Goal: Answer question/provide support: Share knowledge or assist other users

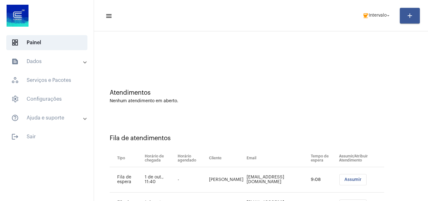
scroll to position [59, 0]
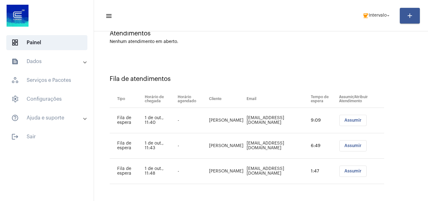
click at [345, 120] on span "Assumir" at bounding box center [352, 120] width 17 height 4
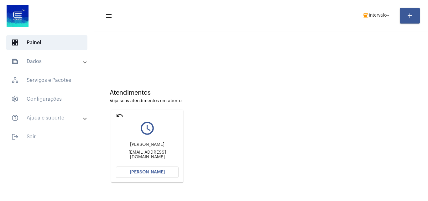
click at [151, 163] on div "Elisangela Feltrin Barroso elis.barroso@outlook.com" at bounding box center [147, 151] width 63 height 28
click at [157, 172] on span "[PERSON_NAME]" at bounding box center [147, 172] width 35 height 4
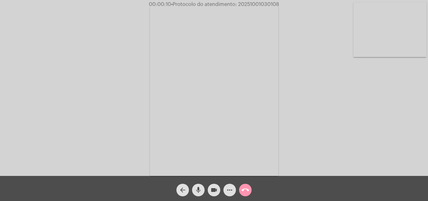
click at [342, 133] on div "Acessando Câmera e Microfone..." at bounding box center [214, 90] width 427 height 176
click at [229, 189] on mat-icon "more_horiz" at bounding box center [230, 190] width 8 height 8
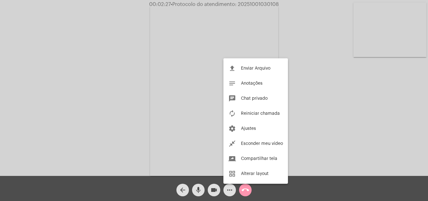
click at [171, 71] on div at bounding box center [214, 100] width 428 height 201
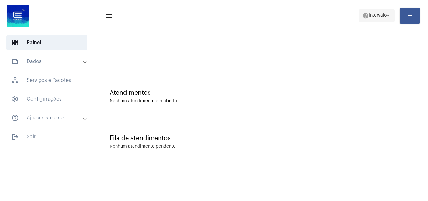
click at [371, 13] on span "help Intervalo arrow_drop_down" at bounding box center [376, 15] width 29 height 11
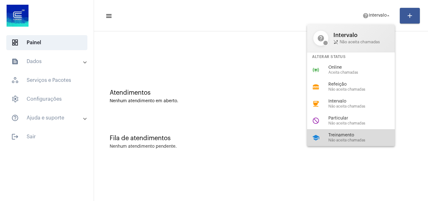
click at [347, 135] on span "Treinamento" at bounding box center [363, 135] width 71 height 5
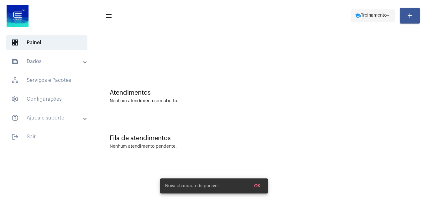
click at [363, 19] on span "school Treinamento arrow_drop_down" at bounding box center [373, 15] width 36 height 11
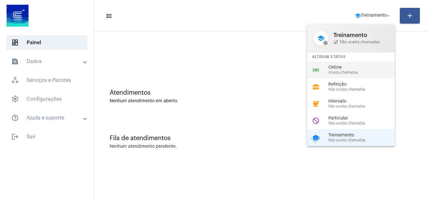
click at [352, 68] on span "Online" at bounding box center [363, 67] width 71 height 5
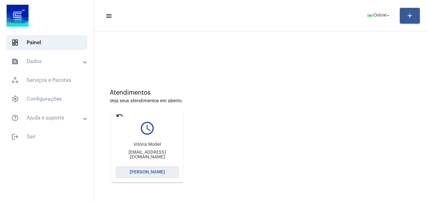
click at [140, 170] on span "[PERSON_NAME]" at bounding box center [147, 172] width 35 height 4
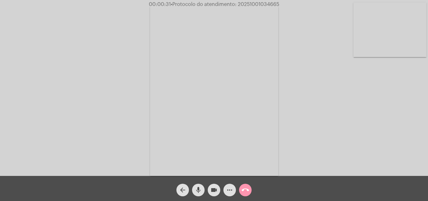
click at [228, 189] on mat-icon "more_horiz" at bounding box center [230, 190] width 8 height 8
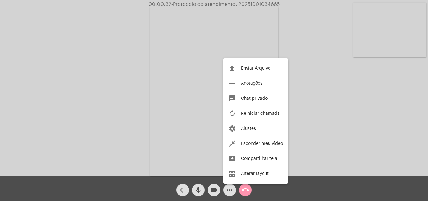
click at [117, 83] on div at bounding box center [214, 100] width 428 height 201
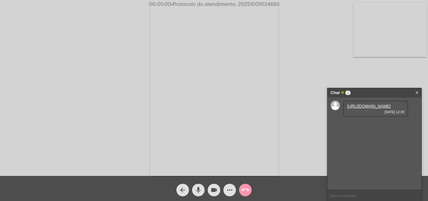
click at [373, 108] on link "https://neft-transfer-bucket.s3.amazonaws.com/temp-df4f34c3-274c-1628-96d6-97be…" at bounding box center [369, 106] width 44 height 5
click at [357, 108] on link "https://neft-transfer-bucket.s3.amazonaws.com/temp-df4f34c3-274c-1628-96d6-97be…" at bounding box center [369, 106] width 44 height 5
click at [359, 126] on link "https://neft-transfer-bucket.s3.amazonaws.com/temp-e1804866-c4b8-3dd4-2436-4744…" at bounding box center [369, 124] width 44 height 5
click at [368, 144] on link "https://neft-transfer-bucket.s3.amazonaws.com/temp-e55021cb-5bea-72f7-b39a-d29c…" at bounding box center [369, 141] width 44 height 5
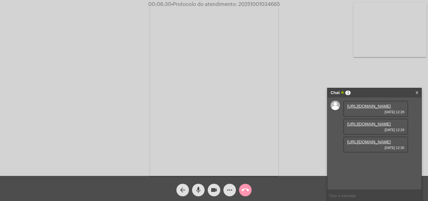
click at [231, 187] on mat-icon "more_horiz" at bounding box center [230, 190] width 8 height 8
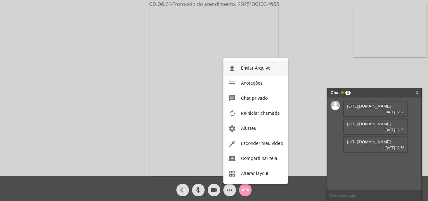
click at [245, 69] on span "Enviar Arquivo" at bounding box center [255, 68] width 29 height 4
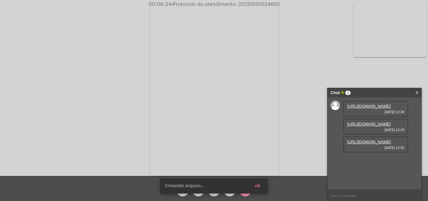
scroll to position [37, 0]
click at [262, 189] on button "ok" at bounding box center [257, 185] width 15 height 11
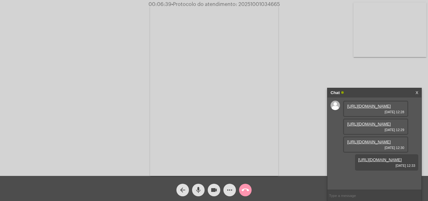
click at [350, 196] on input "text" at bounding box center [374, 195] width 94 height 11
click at [244, 3] on span "• Protocolo do atendimento: 20251001034665" at bounding box center [224, 4] width 108 height 5
copy span "20251001034665"
click at [244, 194] on mat-icon "call_end" at bounding box center [245, 190] width 8 height 8
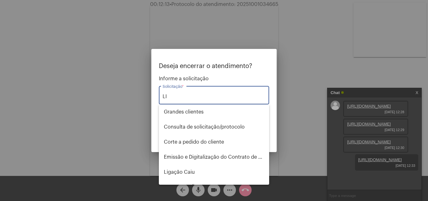
type input "L"
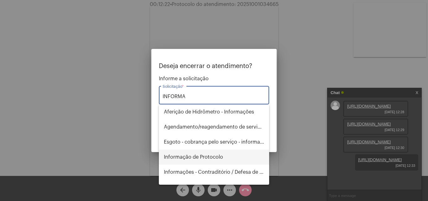
click at [206, 155] on span "Informação de Protocolo" at bounding box center [214, 156] width 100 height 15
type input "Informação de Protocolo"
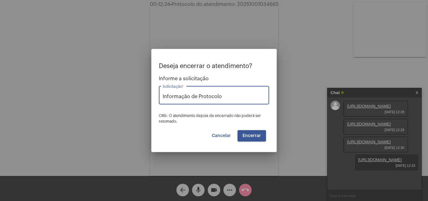
click at [251, 133] on span "Encerrar" at bounding box center [251, 135] width 18 height 4
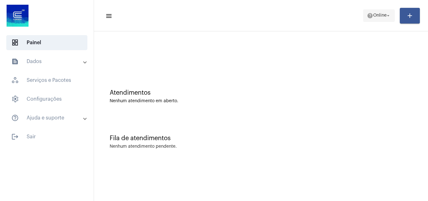
click at [380, 17] on span "Online" at bounding box center [379, 15] width 13 height 4
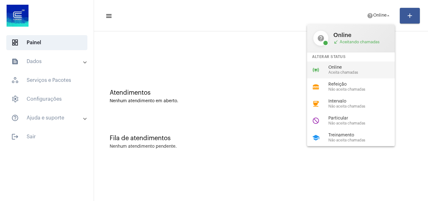
click at [351, 70] on span "Online" at bounding box center [363, 67] width 71 height 5
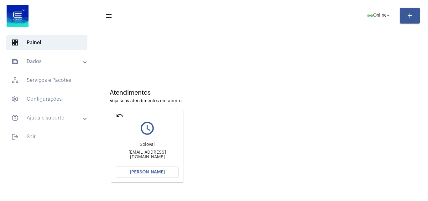
click at [153, 174] on button "[PERSON_NAME]" at bounding box center [147, 171] width 63 height 11
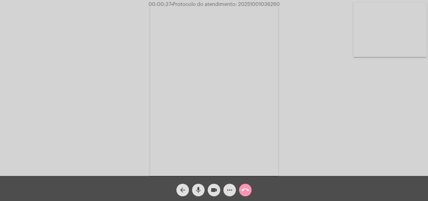
click at [227, 191] on mat-icon "more_horiz" at bounding box center [230, 190] width 8 height 8
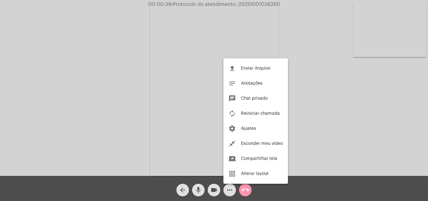
click at [107, 74] on div at bounding box center [214, 100] width 428 height 201
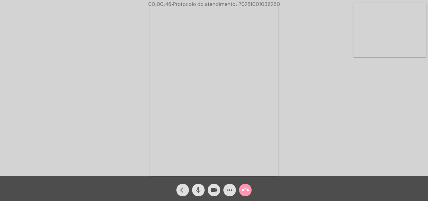
click at [199, 186] on mat-icon "mic" at bounding box center [198, 190] width 8 height 8
click at [198, 190] on mat-icon "mic_off" at bounding box center [198, 190] width 8 height 8
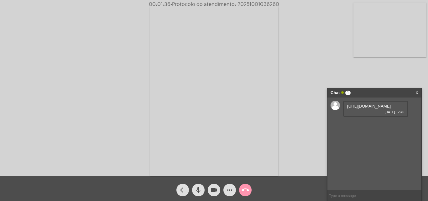
click at [298, 149] on div "Acessando Câmera e Microfone..." at bounding box center [214, 90] width 427 height 176
click at [363, 108] on link "https://neft-transfer-bucket.s3.amazonaws.com/temp-b827cfda-5d83-f4eb-6f6e-6bb5…" at bounding box center [369, 106] width 44 height 5
click at [413, 145] on div "https://neft-transfer-bucket.s3.amazonaws.com/temp-b827cfda-5d83-f4eb-6f6e-6bb5…" at bounding box center [374, 143] width 94 height 92
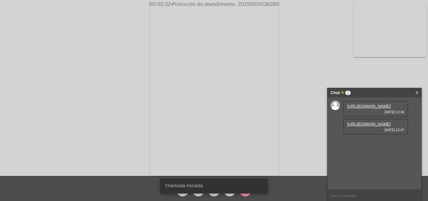
click at [362, 126] on link "https://neft-transfer-bucket.s3.amazonaws.com/temp-daa78a6e-fe94-0180-16bd-f06b…" at bounding box center [369, 124] width 44 height 5
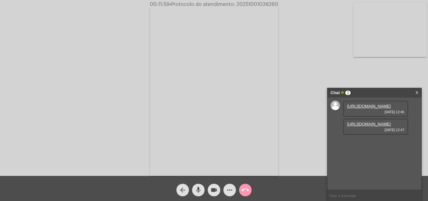
click at [230, 187] on mat-icon "more_horiz" at bounding box center [230, 190] width 8 height 8
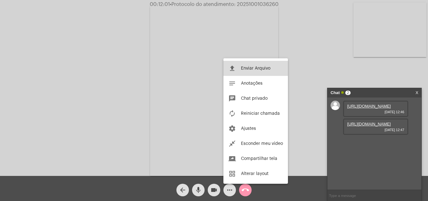
click at [243, 67] on span "Enviar Arquivo" at bounding box center [255, 68] width 29 height 4
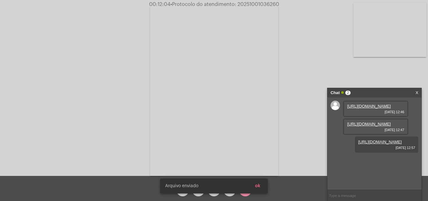
scroll to position [5, 0]
click at [262, 184] on button "ok" at bounding box center [257, 185] width 15 height 11
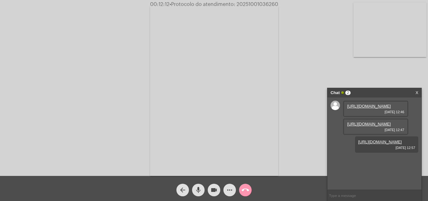
click at [251, 3] on span "• Protocolo do atendimento: 20251001036260" at bounding box center [223, 4] width 109 height 5
copy span "20251001036260"
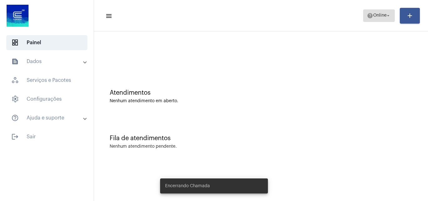
click at [370, 20] on span "help Online arrow_drop_down" at bounding box center [379, 15] width 24 height 11
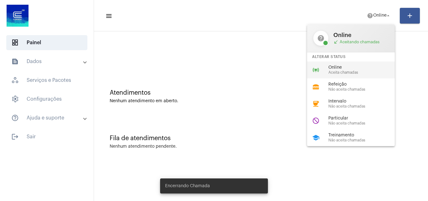
click at [349, 73] on span "Aceita chamadas" at bounding box center [363, 72] width 71 height 4
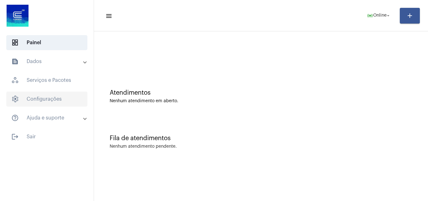
click at [50, 100] on span "settings Configurações" at bounding box center [46, 98] width 81 height 15
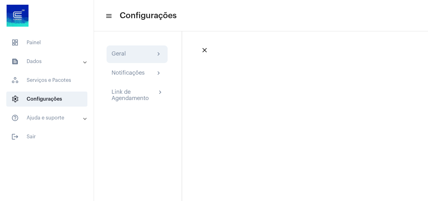
click at [116, 54] on div "Geral" at bounding box center [118, 54] width 14 height 8
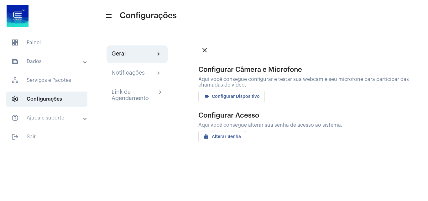
click at [52, 66] on mat-expansion-panel-header "text_snippet_outlined Dados" at bounding box center [49, 61] width 90 height 15
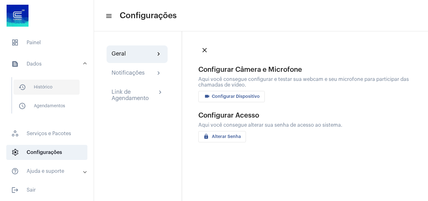
click at [42, 91] on span "history_outlined Histórico" at bounding box center [46, 87] width 66 height 15
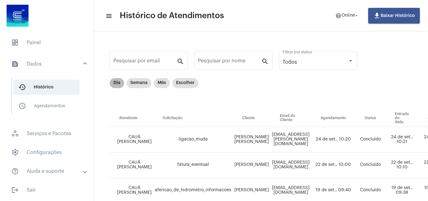
click at [114, 84] on mat-chip "Dia" at bounding box center [117, 83] width 14 height 10
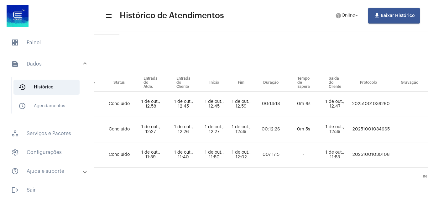
scroll to position [40, 248]
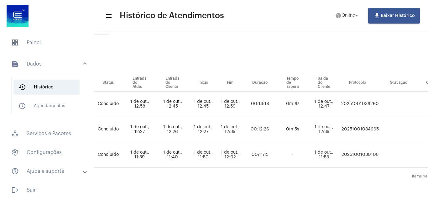
click at [364, 98] on td "20251001036260" at bounding box center [360, 103] width 41 height 25
copy td "20251001036260"
click at [245, 195] on mat-sidenav-content "menu Histórico de Atendimentos help Online arrow_drop_down file_download Baixar…" at bounding box center [261, 100] width 334 height 201
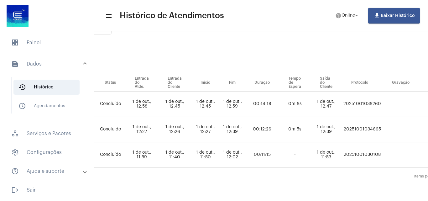
scroll to position [0, 246]
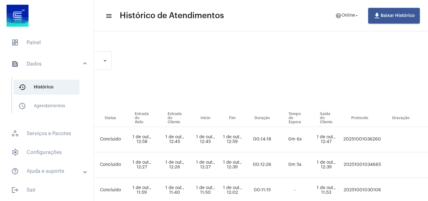
click at [357, 140] on td "20251001036260" at bounding box center [362, 139] width 41 height 25
copy td "20251001036260"
click at [340, 15] on mat-icon "help" at bounding box center [338, 16] width 6 height 6
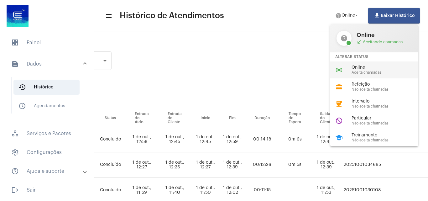
click at [337, 68] on mat-icon "online_prediction" at bounding box center [339, 70] width 8 height 8
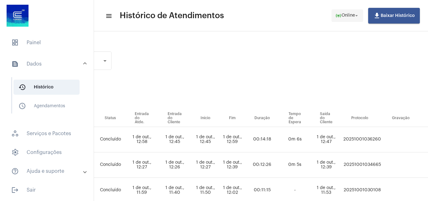
click at [362, 12] on button "online_prediction Online arrow_drop_down" at bounding box center [347, 15] width 32 height 13
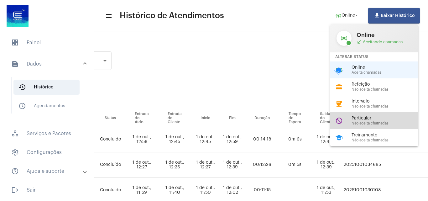
click at [345, 119] on div "do_not_disturb Particular Não aceita chamadas" at bounding box center [379, 120] width 98 height 17
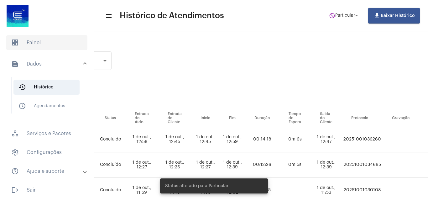
click at [33, 45] on span "dashboard Painel" at bounding box center [46, 42] width 81 height 15
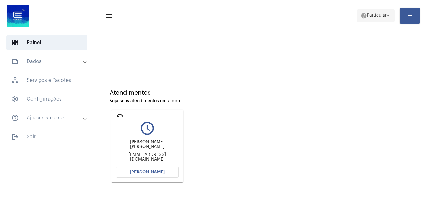
click at [363, 13] on mat-icon "help" at bounding box center [363, 16] width 6 height 6
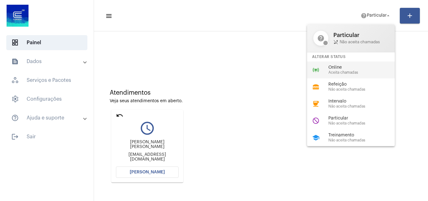
click at [341, 69] on span "Online" at bounding box center [363, 67] width 71 height 5
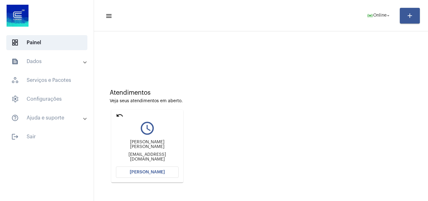
click at [165, 168] on button "[PERSON_NAME]" at bounding box center [147, 171] width 63 height 11
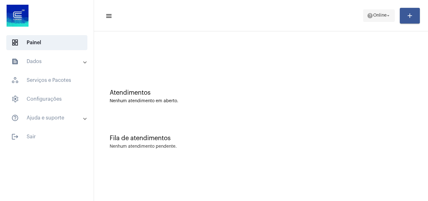
click at [373, 16] on span "Online" at bounding box center [379, 15] width 13 height 4
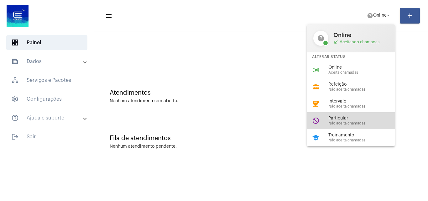
click at [352, 118] on span "Particular" at bounding box center [363, 118] width 71 height 5
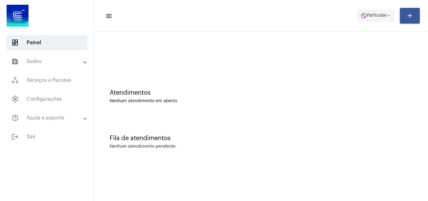
click at [364, 16] on mat-icon "do_not_disturb" at bounding box center [363, 16] width 6 height 6
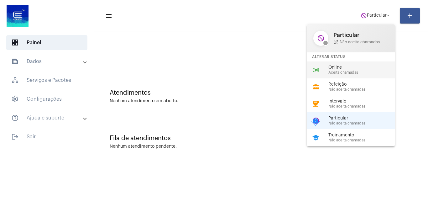
click at [349, 67] on span "Online" at bounding box center [363, 67] width 71 height 5
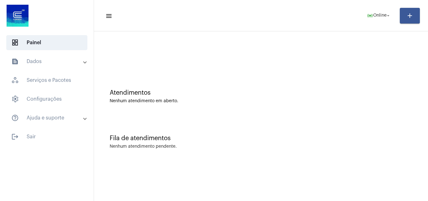
click at [162, 171] on mat-sidenav-content "menu online_prediction Online arrow_drop_down add Atendimentos Nenhum atendimen…" at bounding box center [261, 100] width 334 height 201
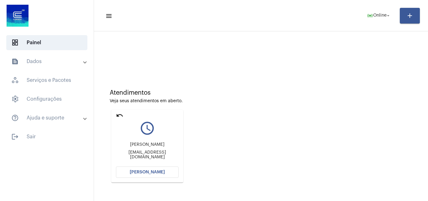
click at [156, 170] on span "[PERSON_NAME]" at bounding box center [147, 172] width 35 height 4
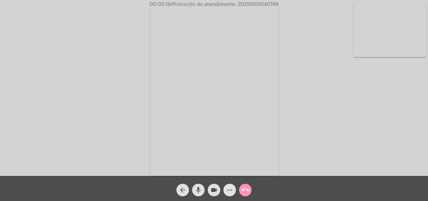
click at [226, 192] on mat-icon "more_horiz" at bounding box center [230, 190] width 8 height 8
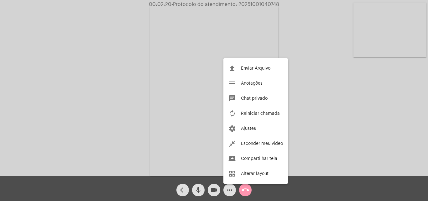
click at [164, 61] on div at bounding box center [214, 100] width 428 height 201
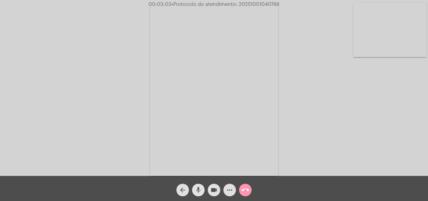
click at [198, 189] on mat-icon "mic" at bounding box center [198, 190] width 8 height 8
click at [198, 183] on div "mic_off" at bounding box center [198, 188] width 16 height 16
click at [198, 191] on mat-icon "mic" at bounding box center [198, 190] width 8 height 8
click at [198, 188] on mat-icon "mic_off" at bounding box center [198, 190] width 8 height 8
click at [229, 189] on mat-icon "more_horiz" at bounding box center [230, 190] width 8 height 8
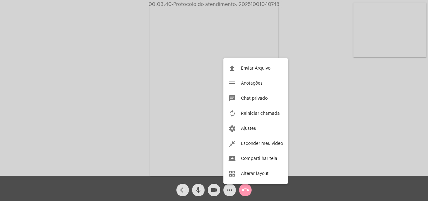
click at [79, 86] on div at bounding box center [214, 100] width 428 height 201
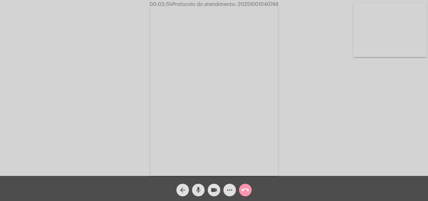
click at [215, 189] on mat-icon "videocam" at bounding box center [214, 190] width 8 height 8
click at [215, 189] on mat-icon "videocam_off" at bounding box center [214, 190] width 8 height 8
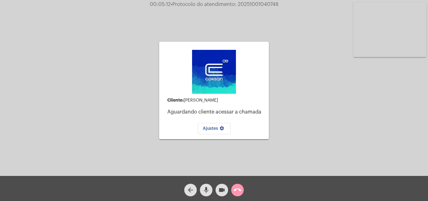
click at [318, 116] on div "Cliente: Marcos Aguardando cliente acessar a chamada Ajustes settings Acessando…" at bounding box center [214, 90] width 427 height 176
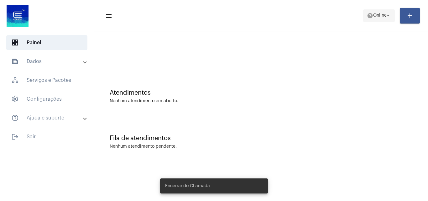
click at [367, 17] on mat-icon "help" at bounding box center [370, 16] width 6 height 6
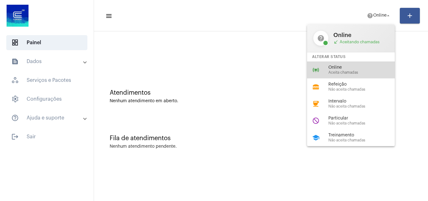
click at [352, 71] on span "Aceita chamadas" at bounding box center [363, 72] width 71 height 4
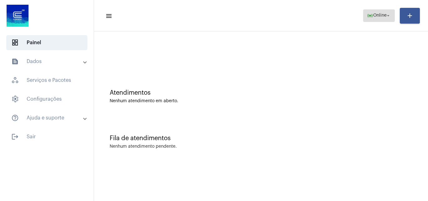
click at [367, 12] on span "online_prediction Online arrow_drop_down" at bounding box center [379, 15] width 24 height 11
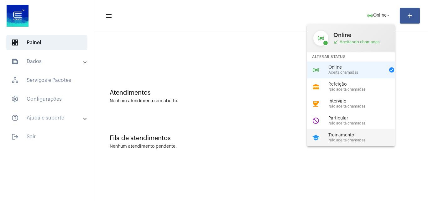
click at [344, 140] on span "Não aceita chamadas" at bounding box center [363, 140] width 71 height 4
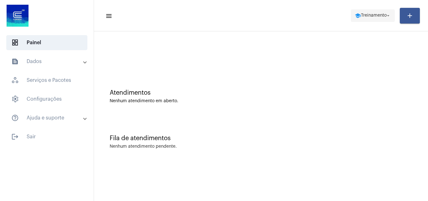
click at [362, 17] on span "Treinamento" at bounding box center [374, 15] width 26 height 4
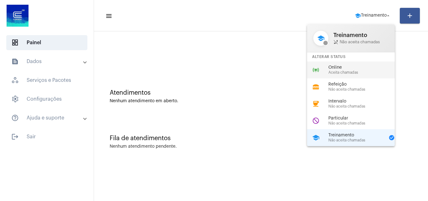
click at [362, 67] on span "Online" at bounding box center [363, 67] width 71 height 5
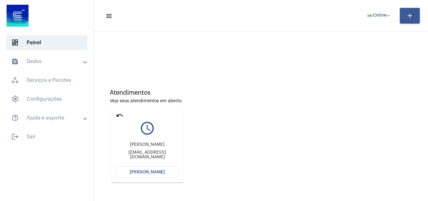
click at [151, 172] on span "[PERSON_NAME]" at bounding box center [147, 172] width 35 height 4
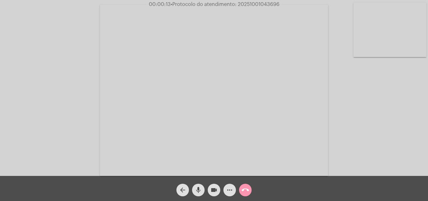
click at [373, 140] on div "Acessando Câmera e Microfone..." at bounding box center [214, 90] width 427 height 176
click at [366, 130] on div "Acessando Câmera e Microfone..." at bounding box center [214, 90] width 427 height 176
click at [199, 188] on mat-icon "mic" at bounding box center [198, 190] width 8 height 8
click at [213, 190] on mat-icon "videocam" at bounding box center [214, 190] width 8 height 8
click at [200, 186] on span "mic_off" at bounding box center [198, 190] width 8 height 13
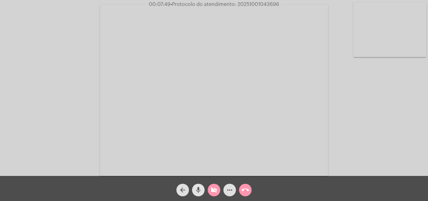
click at [198, 186] on mat-icon "mic" at bounding box center [198, 190] width 8 height 8
click at [199, 187] on mat-icon "mic_off" at bounding box center [198, 190] width 8 height 8
click at [211, 190] on mat-icon "videocam_off" at bounding box center [214, 190] width 8 height 8
click at [250, 5] on span "• Protocolo do atendimento: 20251001043696" at bounding box center [223, 4] width 109 height 5
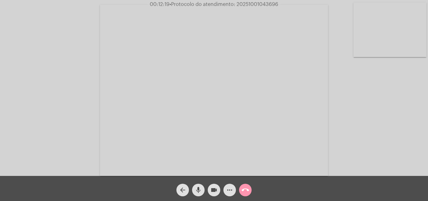
copy span "20251001043696"
click at [245, 189] on mat-icon "call_end" at bounding box center [245, 190] width 8 height 8
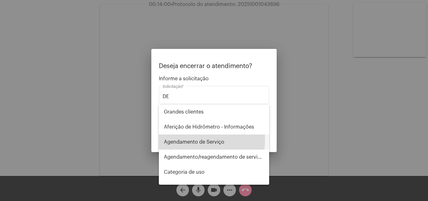
click at [199, 140] on span "Agendamento de Serviço" at bounding box center [214, 141] width 100 height 15
type input "Agendamento de Serviço"
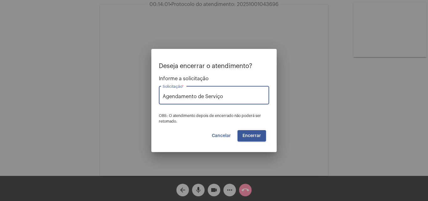
click at [243, 134] on span "Encerrar" at bounding box center [251, 135] width 18 height 4
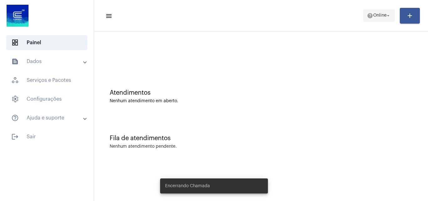
click at [370, 17] on mat-icon "help" at bounding box center [370, 16] width 6 height 6
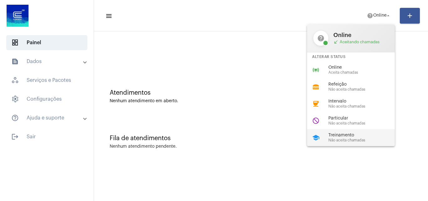
click at [348, 135] on span "Treinamento" at bounding box center [363, 135] width 71 height 5
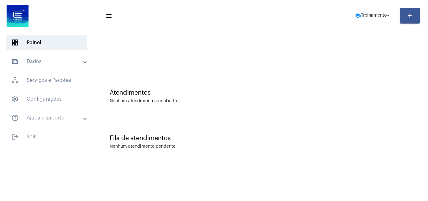
click at [40, 58] on mat-panel-title "text_snippet_outlined Dados" at bounding box center [47, 62] width 72 height 8
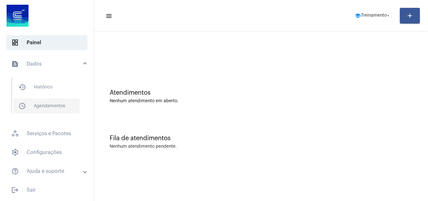
click at [54, 104] on span "schedule_outlined Agendamentos" at bounding box center [46, 105] width 66 height 15
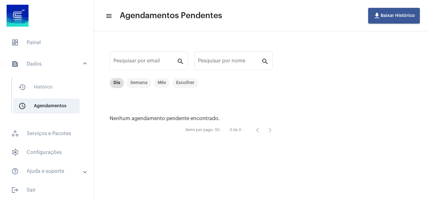
click at [41, 64] on mat-panel-title "text_snippet_outlined Dados" at bounding box center [47, 64] width 72 height 8
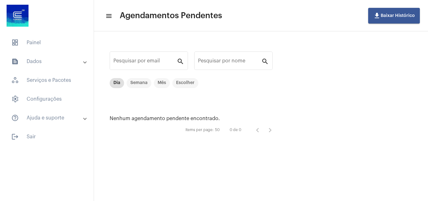
click at [49, 65] on mat-expansion-panel-header "text_snippet_outlined Dados" at bounding box center [49, 61] width 90 height 15
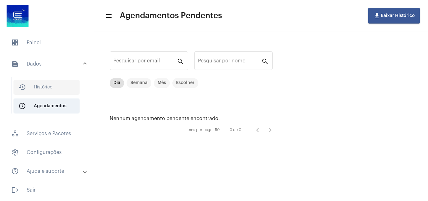
click at [43, 84] on span "history_outlined Histórico" at bounding box center [46, 87] width 66 height 15
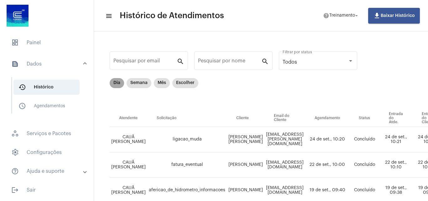
click at [117, 80] on mat-chip "Dia" at bounding box center [117, 83] width 14 height 10
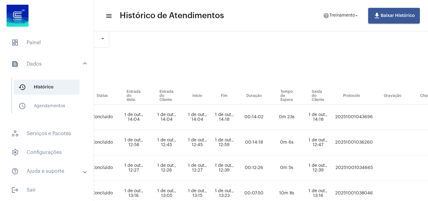
scroll to position [22, 302]
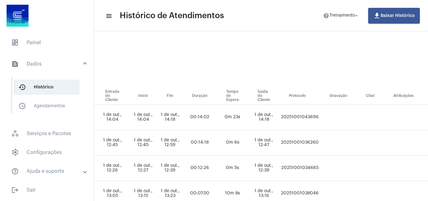
click at [309, 117] on td "20251001043696" at bounding box center [299, 117] width 41 height 25
copy td "20251001043696"
click at [327, 17] on mat-icon "help" at bounding box center [326, 16] width 6 height 6
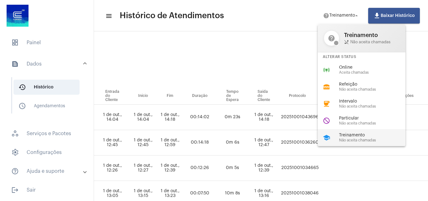
click at [350, 138] on span "Não aceita chamadas" at bounding box center [374, 140] width 71 height 4
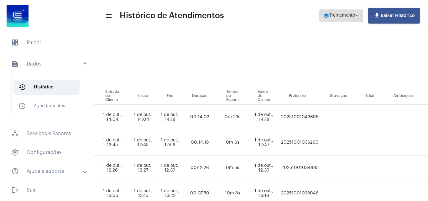
click at [335, 13] on span "school Treinamento arrow_drop_down" at bounding box center [341, 15] width 36 height 11
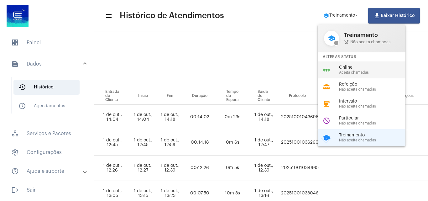
click at [332, 70] on div "online_prediction Online Aceita chamadas" at bounding box center [367, 69] width 98 height 17
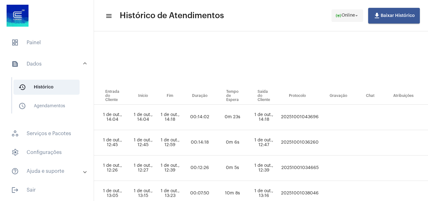
click at [335, 17] on mat-icon "online_prediction" at bounding box center [338, 16] width 6 height 6
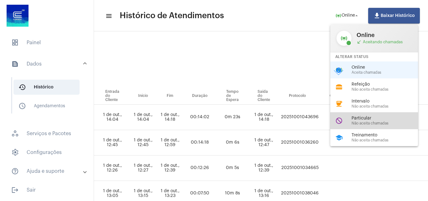
click at [346, 124] on div "do_not_disturb Particular Não aceita chamadas" at bounding box center [379, 120] width 98 height 17
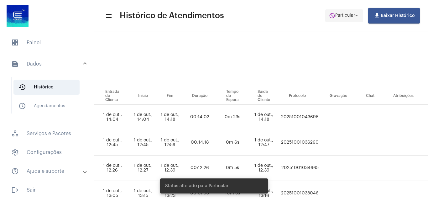
click at [340, 20] on span "do_not_disturb Particular arrow_drop_down" at bounding box center [344, 15] width 30 height 11
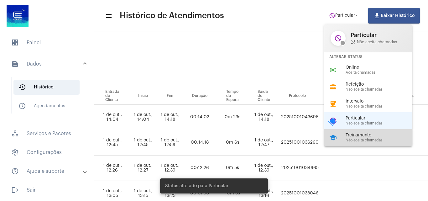
click at [353, 138] on span "Não aceita chamadas" at bounding box center [380, 140] width 71 height 4
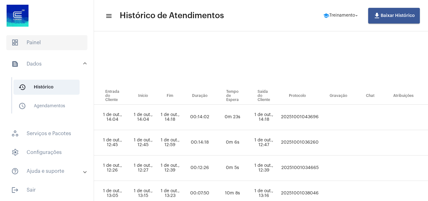
click at [66, 40] on span "dashboard Painel" at bounding box center [46, 42] width 81 height 15
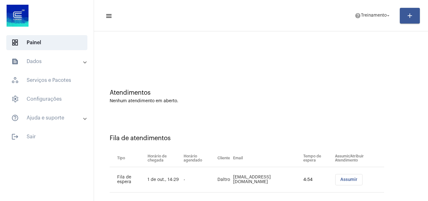
scroll to position [8, 0]
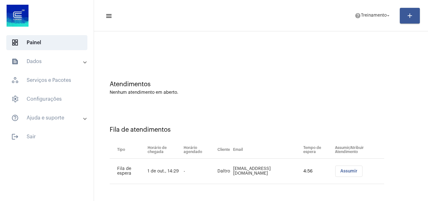
click at [343, 171] on span "Assumir" at bounding box center [348, 171] width 17 height 4
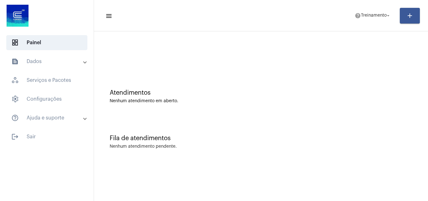
scroll to position [0, 0]
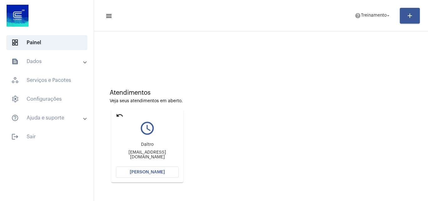
click at [143, 170] on span "[PERSON_NAME]" at bounding box center [147, 172] width 35 height 4
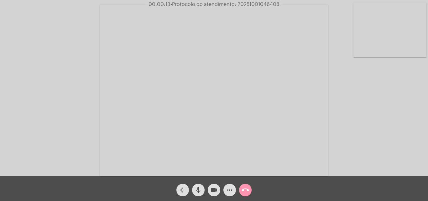
click at [356, 122] on div "Acessando Câmera e Microfone..." at bounding box center [214, 90] width 427 height 176
click at [395, 137] on div "Acessando Câmera e Microfone..." at bounding box center [214, 90] width 427 height 176
click at [227, 187] on mat-icon "more_horiz" at bounding box center [230, 190] width 8 height 8
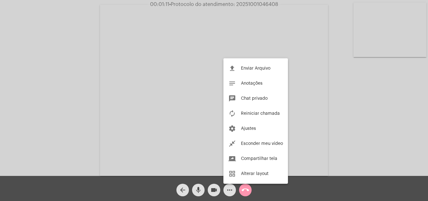
click at [137, 65] on div at bounding box center [214, 100] width 428 height 201
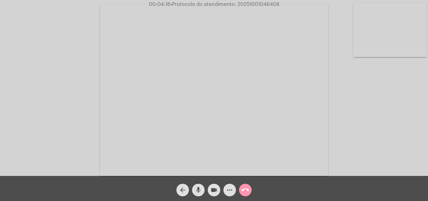
click at [228, 194] on span "more_horiz" at bounding box center [230, 190] width 8 height 13
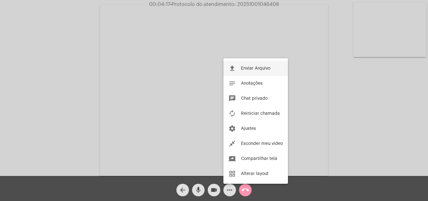
click at [245, 69] on span "Enviar Arquivo" at bounding box center [255, 68] width 29 height 4
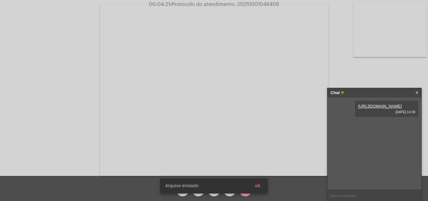
click at [263, 184] on button "ok" at bounding box center [257, 185] width 15 height 11
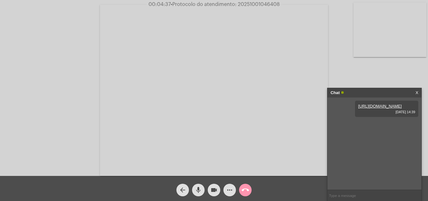
click at [246, 4] on span "• Protocolo do atendimento: 20251001046408" at bounding box center [225, 4] width 109 height 5
copy span "20251001046408"
click at [246, 188] on mat-icon "call_end" at bounding box center [245, 190] width 8 height 8
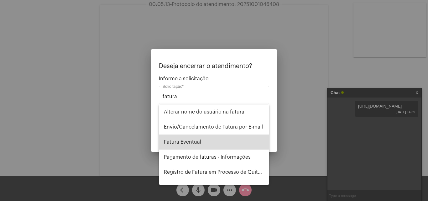
click at [215, 142] on span "Fatura Eventual" at bounding box center [214, 141] width 100 height 15
type input "Fatura Eventual"
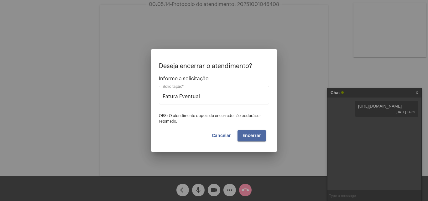
click at [251, 135] on span "Encerrar" at bounding box center [251, 135] width 18 height 4
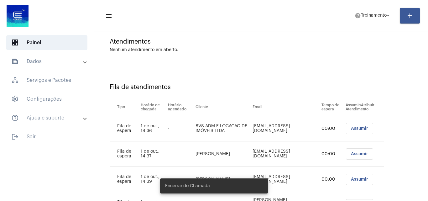
scroll to position [85, 0]
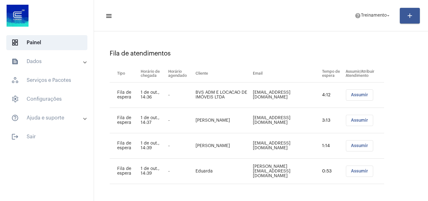
click at [351, 96] on span "Assumir" at bounding box center [359, 95] width 17 height 4
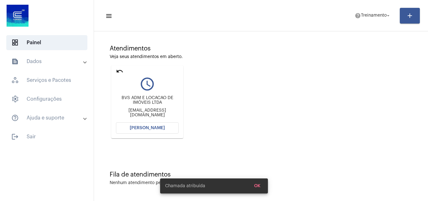
click at [161, 111] on div "locacao@verabrokers.com.br" at bounding box center [147, 112] width 63 height 9
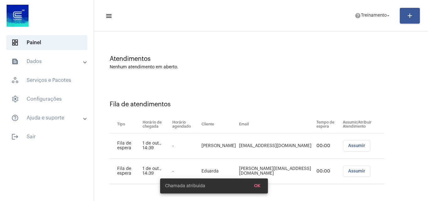
scroll to position [63, 0]
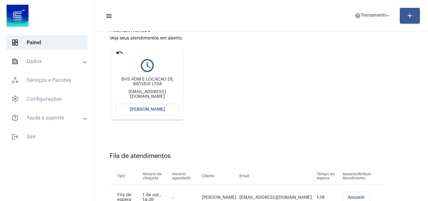
click at [159, 108] on span "[PERSON_NAME]" at bounding box center [147, 109] width 35 height 4
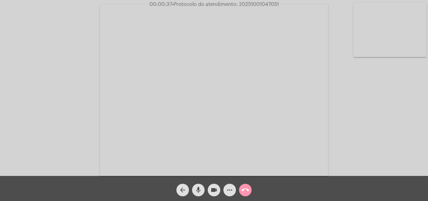
click at [365, 129] on div "Acessando Câmera e Microfone..." at bounding box center [214, 90] width 427 height 176
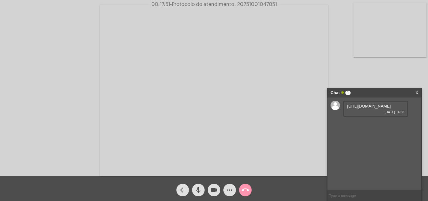
click at [354, 108] on link "https://neft-transfer-bucket.s3.amazonaws.com/temp-1a862188-23a3-a9a4-d27b-ef69…" at bounding box center [369, 106] width 44 height 5
click at [362, 75] on div "Acessando Câmera e Microfone..." at bounding box center [214, 90] width 427 height 176
click at [194, 188] on button "mic" at bounding box center [198, 190] width 13 height 13
click at [195, 188] on mat-icon "mic_off" at bounding box center [198, 190] width 8 height 8
click at [231, 187] on mat-icon "more_horiz" at bounding box center [230, 190] width 8 height 8
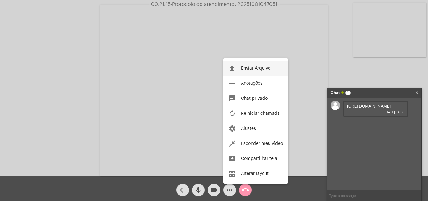
click at [239, 65] on button "file_upload Enviar Arquivo" at bounding box center [255, 68] width 65 height 15
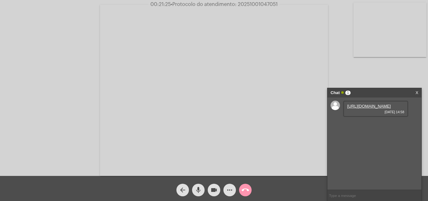
click at [230, 188] on mat-icon "more_horiz" at bounding box center [230, 190] width 8 height 8
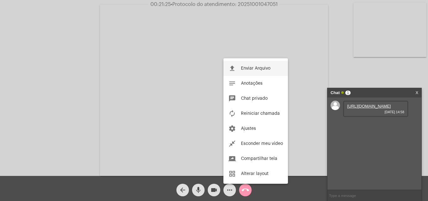
click at [244, 67] on span "Enviar Arquivo" at bounding box center [255, 68] width 29 height 4
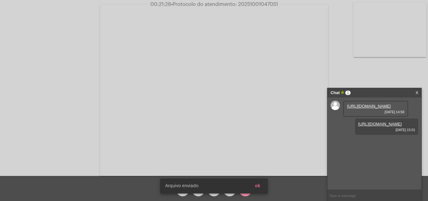
click at [263, 185] on button "ok" at bounding box center [257, 185] width 15 height 11
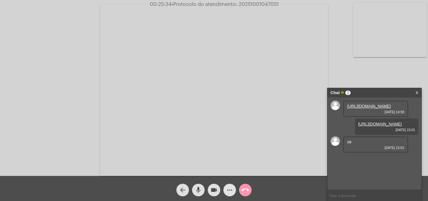
click at [231, 187] on mat-icon "more_horiz" at bounding box center [230, 190] width 8 height 8
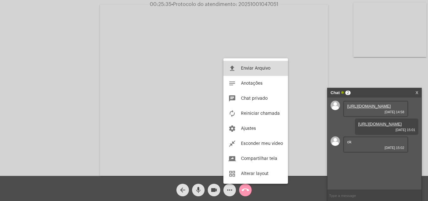
click at [242, 68] on span "Enviar Arquivo" at bounding box center [255, 68] width 29 height 4
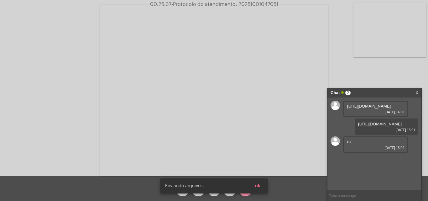
scroll to position [23, 0]
click at [262, 185] on button "ok" at bounding box center [257, 185] width 15 height 11
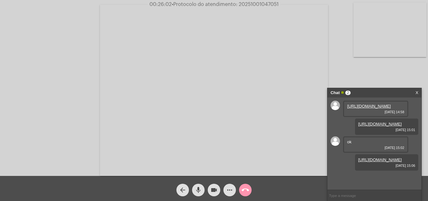
click at [225, 187] on button "more_horiz" at bounding box center [229, 190] width 13 height 13
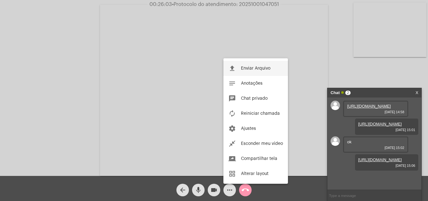
click at [241, 64] on button "file_upload Enviar Arquivo" at bounding box center [255, 68] width 65 height 15
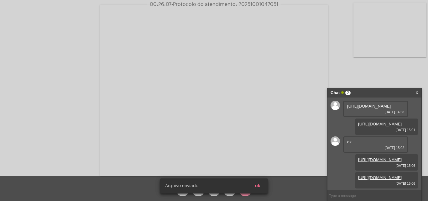
scroll to position [55, 0]
click at [263, 187] on button "ok" at bounding box center [257, 185] width 15 height 11
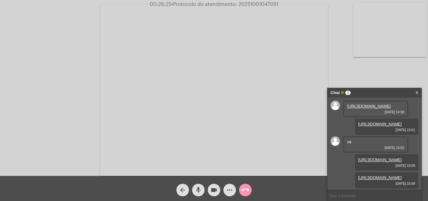
click at [229, 184] on span "more_horiz" at bounding box center [230, 190] width 8 height 13
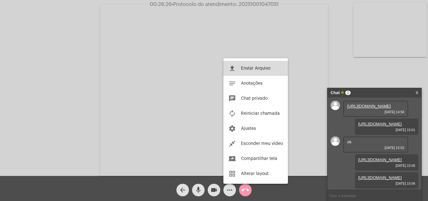
click at [256, 65] on button "file_upload Enviar Arquivo" at bounding box center [255, 68] width 65 height 15
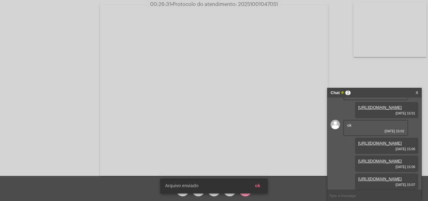
scroll to position [87, 0]
click at [261, 183] on button "ok" at bounding box center [257, 185] width 15 height 11
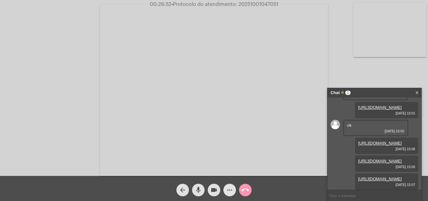
drag, startPoint x: 333, startPoint y: 194, endPoint x: 227, endPoint y: 190, distance: 105.9
click at [227, 190] on mat-icon "more_horiz" at bounding box center [230, 190] width 8 height 8
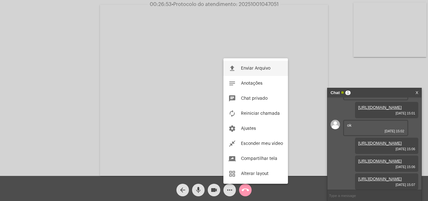
click at [245, 69] on span "Enviar Arquivo" at bounding box center [255, 68] width 29 height 4
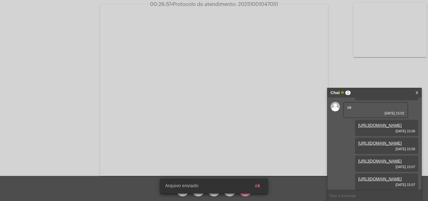
scroll to position [119, 0]
click at [263, 188] on button "ok" at bounding box center [257, 185] width 15 height 11
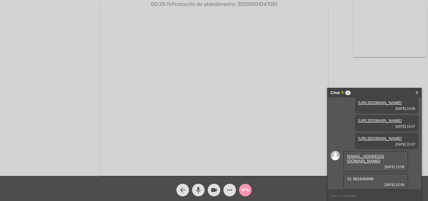
scroll to position [155, 0]
drag, startPoint x: 352, startPoint y: 177, endPoint x: 374, endPoint y: 177, distance: 22.2
click at [374, 177] on div "51 981640996 01/10/2025 15:09" at bounding box center [375, 181] width 65 height 16
copy span "981640996"
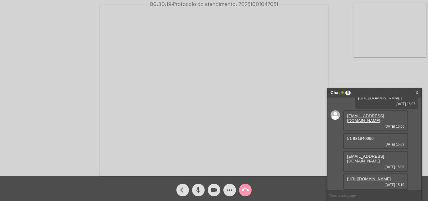
scroll to position [205, 0]
click at [368, 176] on link "https://neft-transfer-bucket.s3.amazonaws.com/temp-5cc227ac-1422-8417-14d2-2d26…" at bounding box center [369, 178] width 44 height 5
click at [250, 4] on span "• Protocolo do atendimento: 20251001047051" at bounding box center [225, 4] width 107 height 5
copy span "20251001047051"
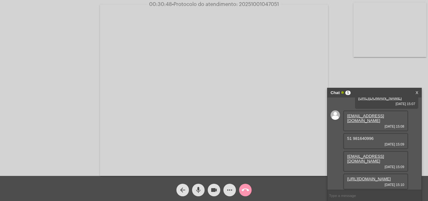
copy span "20251001047051"
click at [379, 68] on div "Acessando Câmera e Microfone..." at bounding box center [214, 90] width 427 height 176
click at [199, 188] on mat-icon "mic" at bounding box center [198, 190] width 8 height 8
click at [200, 187] on mat-icon "mic_off" at bounding box center [198, 190] width 8 height 8
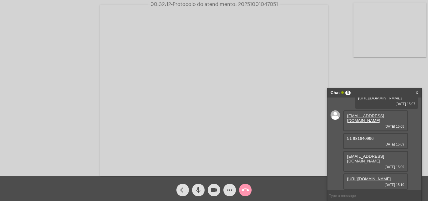
click at [247, 186] on span "call_end" at bounding box center [245, 190] width 8 height 13
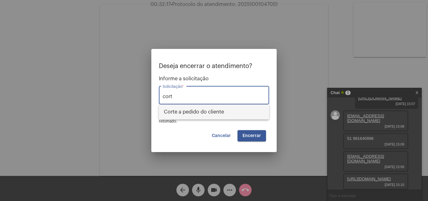
click at [207, 108] on span "Corte a pedido do cliente" at bounding box center [214, 111] width 100 height 15
type input "Corte a pedido do cliente"
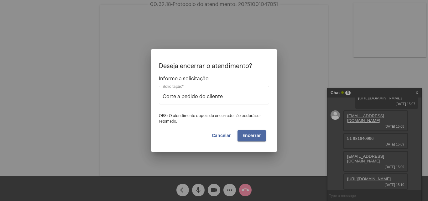
click at [249, 136] on span "Encerrar" at bounding box center [251, 135] width 18 height 4
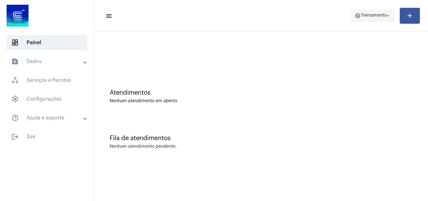
click at [376, 13] on span "help Treinamento arrow_drop_down" at bounding box center [373, 15] width 36 height 11
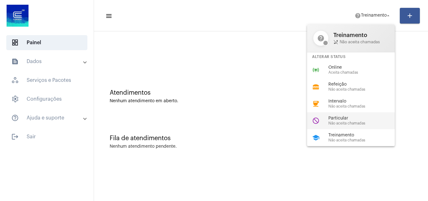
click at [342, 124] on span "Não aceita chamadas" at bounding box center [363, 123] width 71 height 4
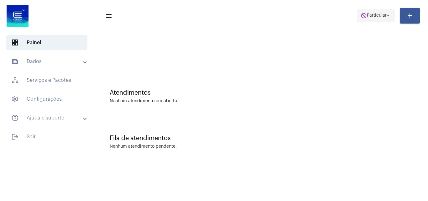
click at [381, 15] on span "Particular" at bounding box center [377, 15] width 20 height 4
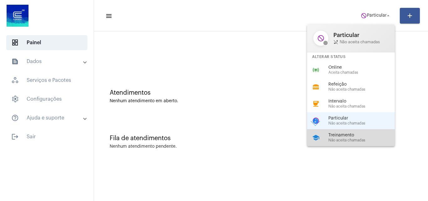
click at [352, 135] on span "Treinamento" at bounding box center [363, 135] width 71 height 5
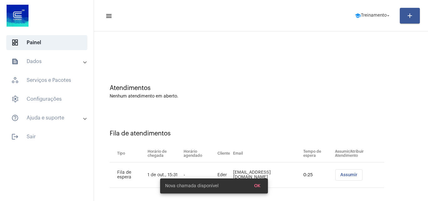
scroll to position [8, 0]
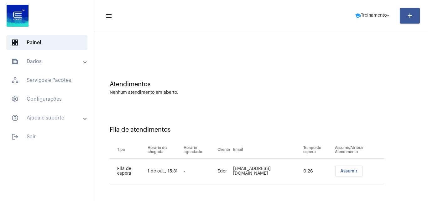
click at [347, 169] on span "Assumir" at bounding box center [348, 171] width 17 height 4
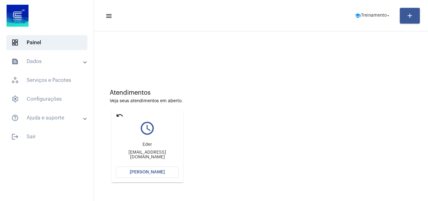
click at [142, 170] on span "[PERSON_NAME]" at bounding box center [147, 172] width 35 height 4
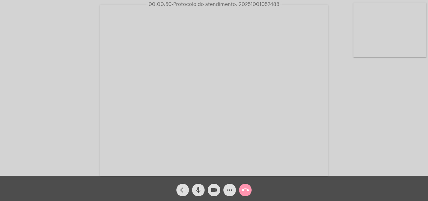
click at [402, 137] on div "Acessando Câmera e Microfone..." at bounding box center [214, 90] width 427 height 176
click at [231, 187] on mat-icon "more_horiz" at bounding box center [230, 190] width 8 height 8
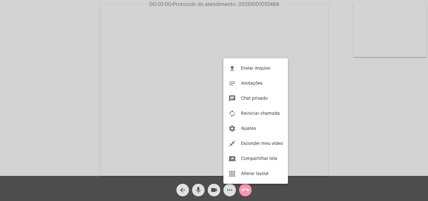
click at [56, 74] on div at bounding box center [214, 100] width 428 height 201
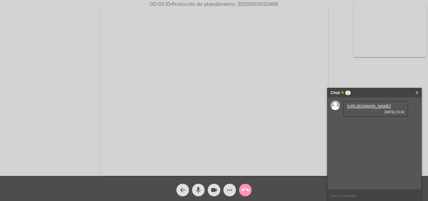
click at [368, 108] on link "https://neft-transfer-bucket.s3.amazonaws.com/temp-5b1d1366-80c6-c52b-e724-c68c…" at bounding box center [369, 106] width 44 height 5
click at [391, 126] on link "https://neft-transfer-bucket.s3.amazonaws.com/temp-411a6283-a44c-8355-3767-8e67…" at bounding box center [369, 124] width 44 height 5
click at [385, 75] on div "Acessando Câmera e Microfone..." at bounding box center [214, 90] width 427 height 176
click at [371, 144] on link "https://neft-transfer-bucket.s3.amazonaws.com/temp-1b500210-5b09-2704-4183-57f5…" at bounding box center [369, 141] width 44 height 5
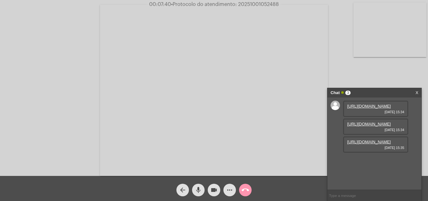
click at [228, 191] on mat-icon "more_horiz" at bounding box center [230, 190] width 8 height 8
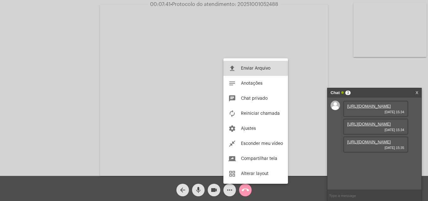
click at [232, 67] on mat-icon "file_upload" at bounding box center [232, 69] width 8 height 8
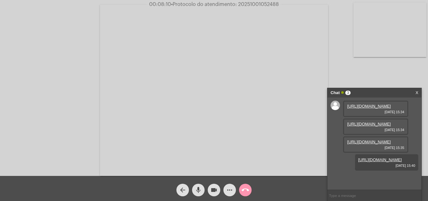
scroll to position [37, 0]
click at [250, 4] on span "• Protocolo do atendimento: 20251001052488" at bounding box center [225, 4] width 108 height 5
copy span "20251001052488"
click at [246, 187] on mat-icon "call_end" at bounding box center [245, 190] width 8 height 8
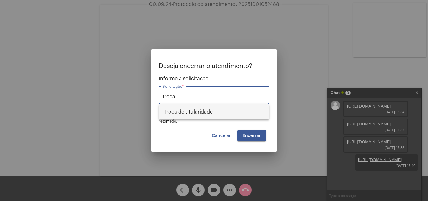
click at [198, 114] on span "Troca de titularidade" at bounding box center [214, 111] width 100 height 15
type input "Troca de titularidade"
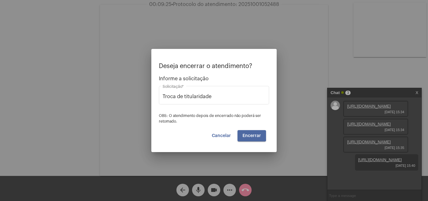
click at [248, 134] on span "Encerrar" at bounding box center [251, 135] width 18 height 4
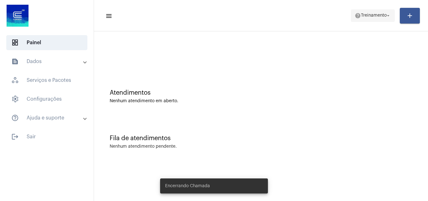
click at [361, 13] on span "Treinamento" at bounding box center [374, 15] width 26 height 4
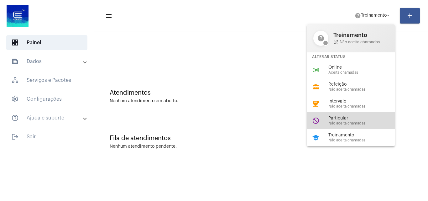
click at [331, 122] on span "Não aceita chamadas" at bounding box center [363, 123] width 71 height 4
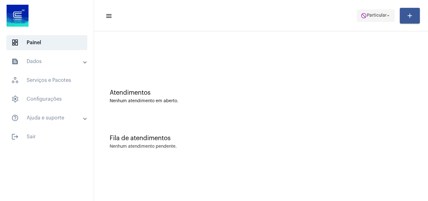
click at [374, 16] on span "Particular" at bounding box center [377, 15] width 20 height 4
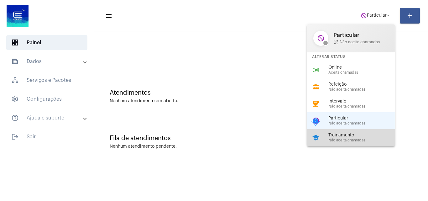
click at [355, 140] on span "Não aceita chamadas" at bounding box center [363, 140] width 71 height 4
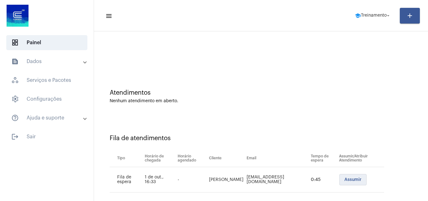
click at [344, 178] on span "Assumir" at bounding box center [352, 179] width 17 height 4
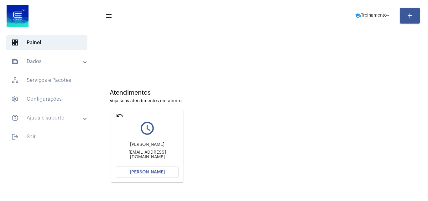
click at [171, 172] on button "[PERSON_NAME]" at bounding box center [147, 171] width 63 height 11
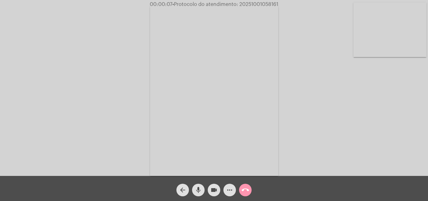
click at [379, 136] on div "Acessando Câmera e Microfone..." at bounding box center [214, 90] width 427 height 176
click at [316, 119] on div "Acessando Câmera e Microfone..." at bounding box center [214, 90] width 427 height 176
click at [228, 187] on mat-icon "more_horiz" at bounding box center [230, 190] width 8 height 8
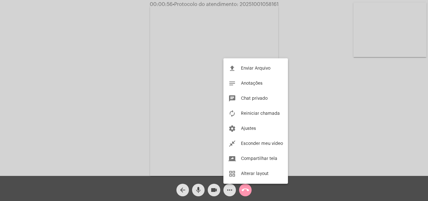
click at [72, 101] on div at bounding box center [214, 100] width 428 height 201
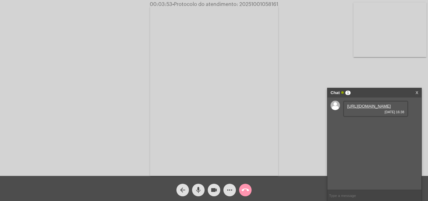
click at [358, 106] on link "https://neft-transfer-bucket.s3.amazonaws.com/temp-b3045801-f392-006e-25c0-f1b0…" at bounding box center [369, 106] width 44 height 5
click at [45, 60] on div "Acessando Câmera e Microfone..." at bounding box center [214, 90] width 427 height 176
click at [381, 126] on link "https://neft-transfer-bucket.s3.amazonaws.com/temp-58a57fac-c7ce-6943-81e0-3982…" at bounding box center [375, 124] width 57 height 5
click at [34, 74] on div "Acessando Câmera e Microfone..." at bounding box center [214, 90] width 427 height 176
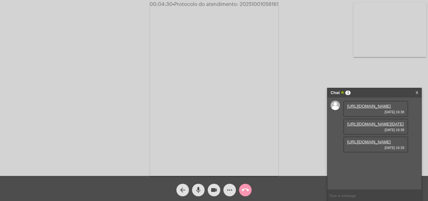
click at [364, 144] on link "https://neft-transfer-bucket.s3.amazonaws.com/temp-4ee4f8ee-d899-db0b-2c73-c60b…" at bounding box center [369, 141] width 44 height 5
click at [75, 64] on div "Acessando Câmera e Microfone..." at bounding box center [214, 90] width 427 height 176
click at [198, 194] on span "mic" at bounding box center [198, 190] width 8 height 13
click at [199, 187] on mat-icon "mic_off" at bounding box center [198, 190] width 8 height 8
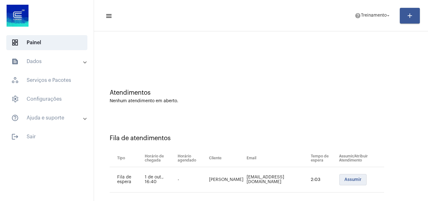
click at [354, 179] on span "Assumir" at bounding box center [352, 179] width 17 height 4
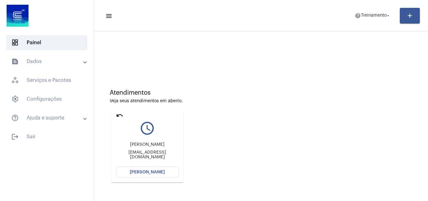
click at [161, 169] on button "[PERSON_NAME]" at bounding box center [147, 171] width 63 height 11
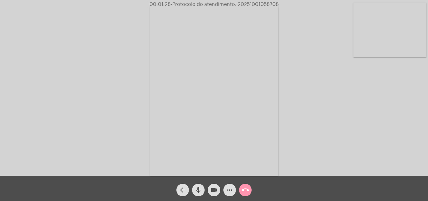
click at [198, 188] on mat-icon "mic" at bounding box center [198, 190] width 8 height 8
click at [203, 189] on button "mic_off" at bounding box center [198, 190] width 13 height 13
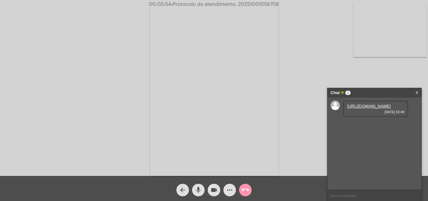
click at [366, 108] on link "[URL][DOMAIN_NAME]" at bounding box center [369, 106] width 44 height 5
click at [86, 69] on div "Acessando Câmera e Microfone..." at bounding box center [214, 90] width 427 height 176
click at [78, 60] on div "Acessando Câmera e Microfone..." at bounding box center [214, 90] width 427 height 176
click at [372, 126] on link "[URL][DOMAIN_NAME]" at bounding box center [369, 124] width 44 height 5
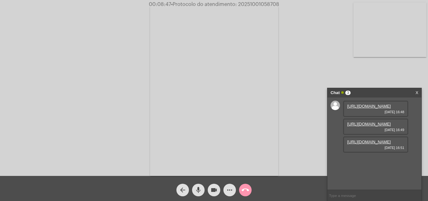
click at [367, 144] on link "[URL][DOMAIN_NAME]" at bounding box center [369, 141] width 44 height 5
click at [351, 70] on div "Acessando Câmera e Microfone..." at bounding box center [214, 90] width 427 height 176
click at [230, 191] on mat-icon "more_horiz" at bounding box center [230, 190] width 8 height 8
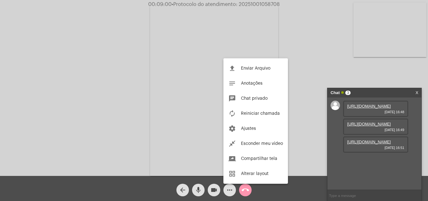
click at [77, 94] on div at bounding box center [214, 100] width 428 height 201
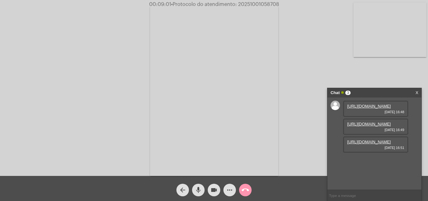
click at [344, 194] on input "text" at bounding box center [374, 195] width 94 height 11
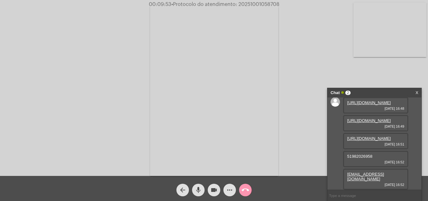
scroll to position [46, 0]
click at [355, 156] on span "51982026958" at bounding box center [359, 156] width 25 height 5
copy span "51982026958"
click at [226, 191] on mat-icon "more_horiz" at bounding box center [230, 190] width 8 height 8
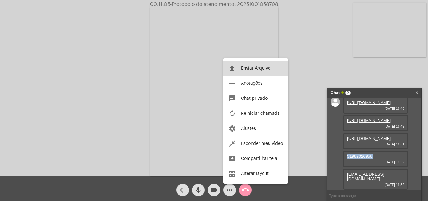
click at [238, 67] on button "file_upload Enviar Arquivo" at bounding box center [255, 68] width 65 height 15
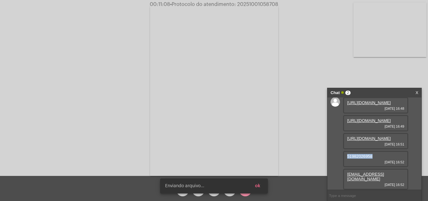
scroll to position [78, 0]
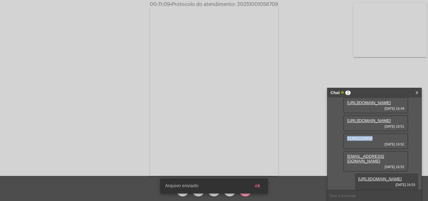
click at [260, 184] on span "ok" at bounding box center [257, 186] width 5 height 4
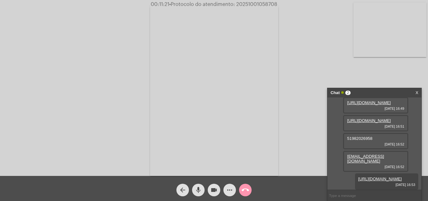
click at [251, 4] on span "• Protocolo do atendimento: 20251001058708" at bounding box center [223, 4] width 108 height 5
copy span "20251001058708"
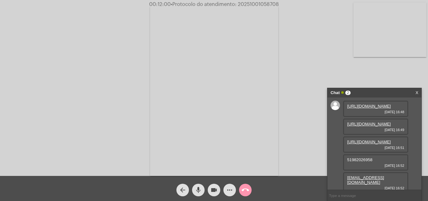
copy span "20251001058708"
click at [244, 188] on mat-icon "call_end" at bounding box center [245, 190] width 8 height 8
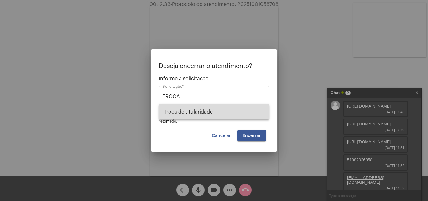
click at [223, 114] on span "Troca de titularidade" at bounding box center [214, 111] width 100 height 15
type input "Troca de titularidade"
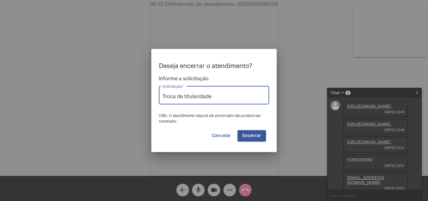
click at [222, 136] on span "Cancelar" at bounding box center [221, 135] width 19 height 4
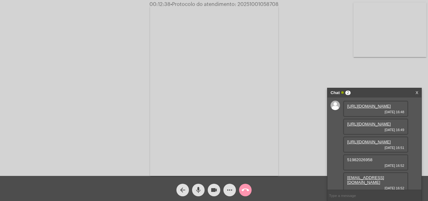
click at [255, 3] on span "• Protocolo do atendimento: 20251001058708" at bounding box center [224, 4] width 108 height 5
copy span "20251001058708"
click at [347, 196] on input "text" at bounding box center [374, 195] width 94 height 11
paste input "20251001058708"
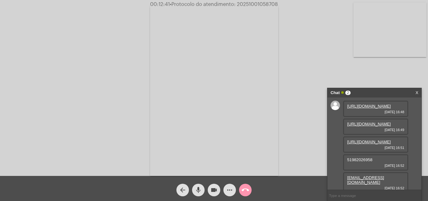
type input "20251001058708"
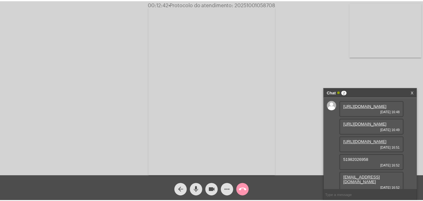
scroll to position [96, 0]
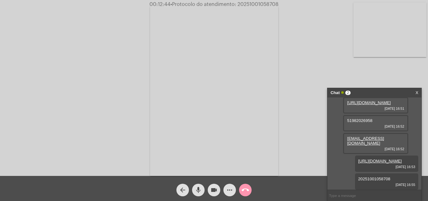
click at [247, 190] on mat-icon "call_end" at bounding box center [245, 190] width 8 height 8
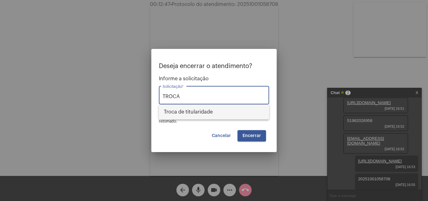
click at [215, 113] on span "Troca de titularidade" at bounding box center [214, 111] width 100 height 15
type input "Troca de titularidade"
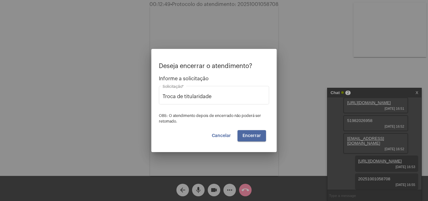
click at [255, 133] on span "Encerrar" at bounding box center [251, 135] width 18 height 4
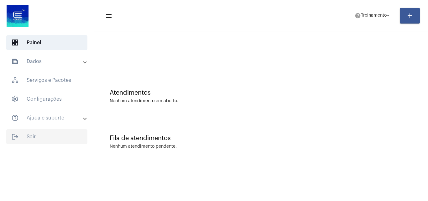
click at [26, 133] on span "logout Sair" at bounding box center [46, 136] width 81 height 15
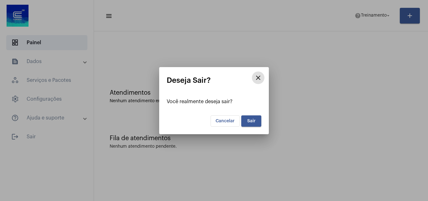
click at [251, 121] on span "Sair" at bounding box center [251, 121] width 8 height 4
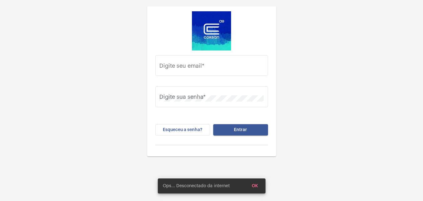
type input "[EMAIL_ADDRESS][PERSON_NAME][DOMAIN_NAME]"
